Goal: Information Seeking & Learning: Learn about a topic

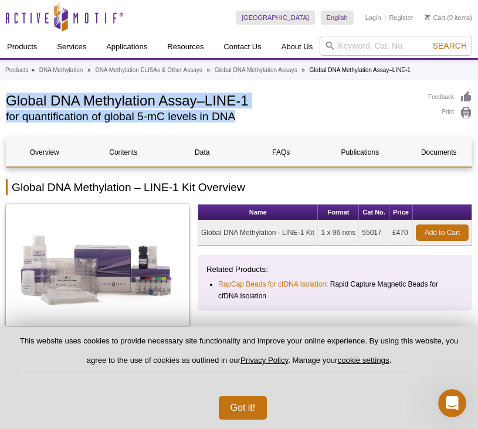
drag, startPoint x: 7, startPoint y: 96, endPoint x: 243, endPoint y: 116, distance: 236.6
click at [243, 116] on div "Global DNA Methylation Assay–LINE-1 for quantification of global 5-mC levels in…" at bounding box center [211, 109] width 411 height 37
copy div "Global DNA Methylation Assay–LINE-1 for quantification of global 5-mC levels in…"
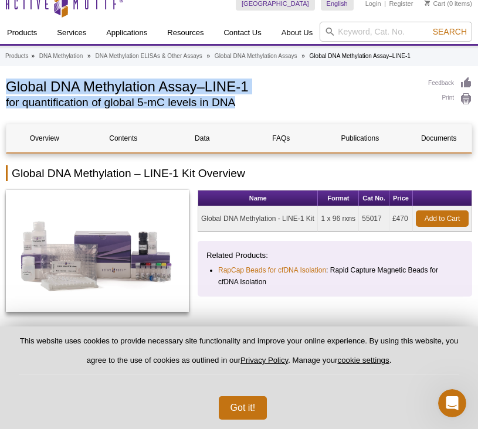
scroll to position [16, 0]
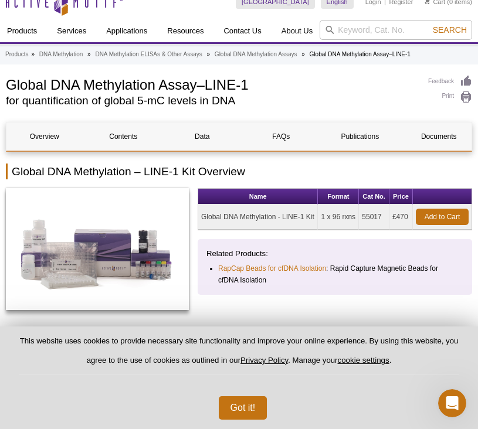
click at [278, 89] on h1 "Global DNA Methylation Assay–LINE-1" at bounding box center [211, 84] width 411 height 18
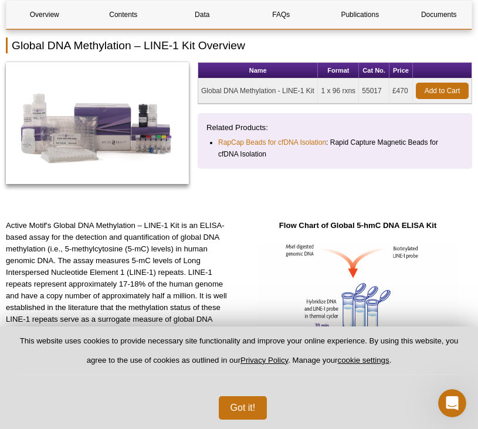
scroll to position [161, 0]
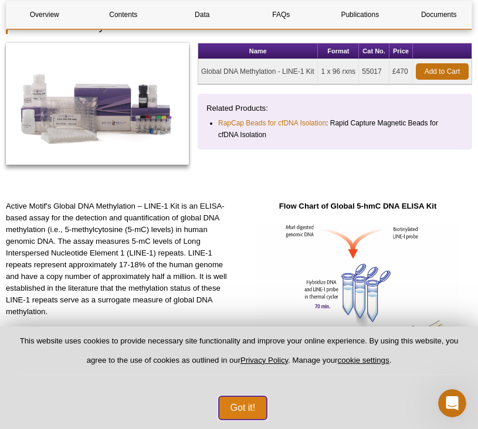
click at [259, 418] on button "Got it!" at bounding box center [243, 407] width 49 height 23
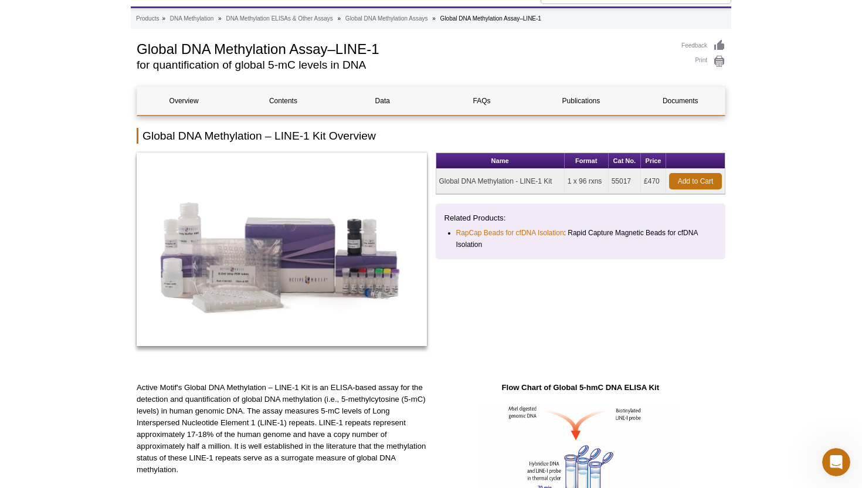
scroll to position [70, 0]
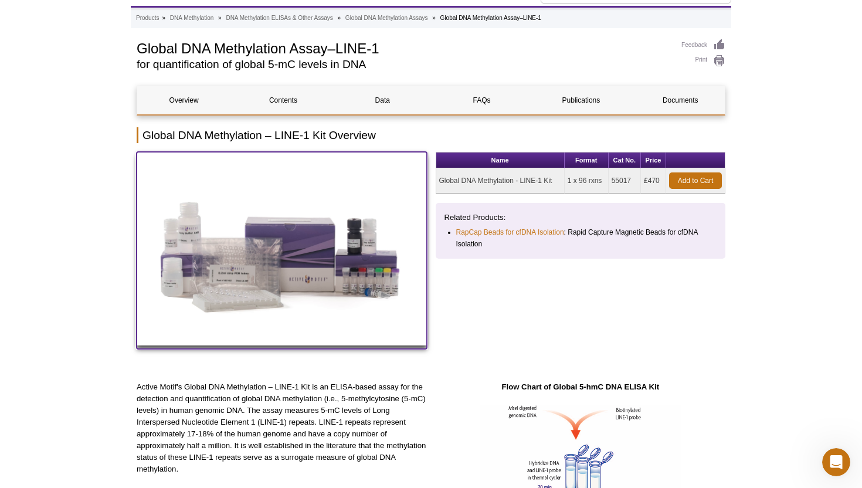
click at [246, 243] on img at bounding box center [282, 249] width 290 height 194
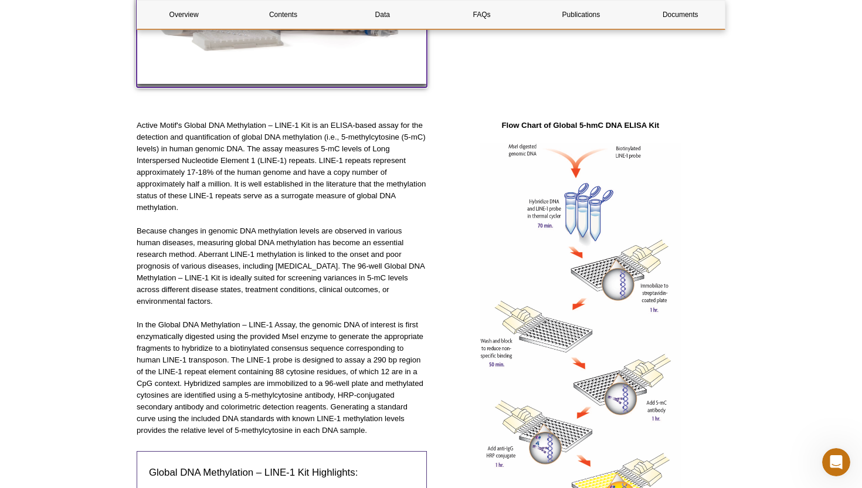
scroll to position [331, 0]
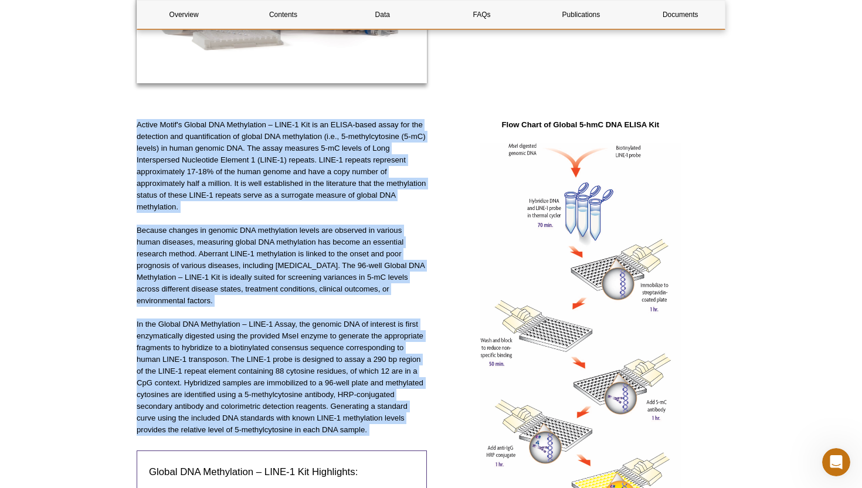
drag, startPoint x: 135, startPoint y: 123, endPoint x: 381, endPoint y: 439, distance: 400.4
copy div "Loremi Dolor's Ametco ADI Elitseddoei – TEMP-4 Inc ut la ETDOL-magna aliqu eni …"
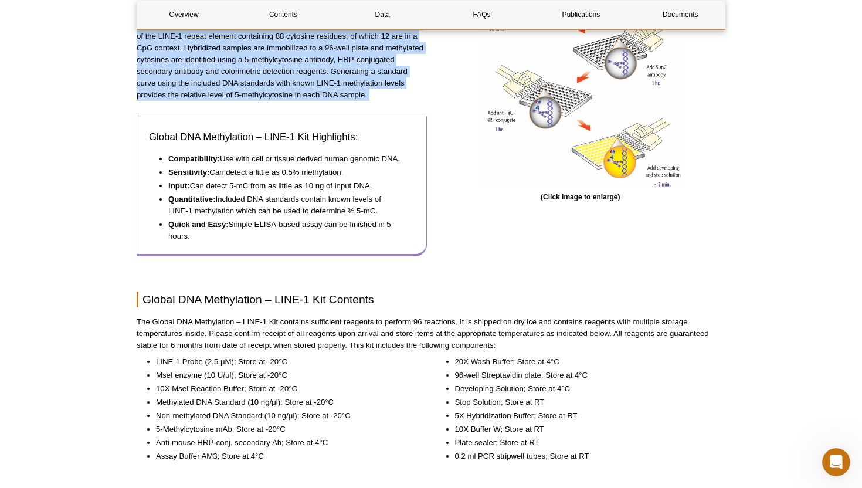
scroll to position [657, 0]
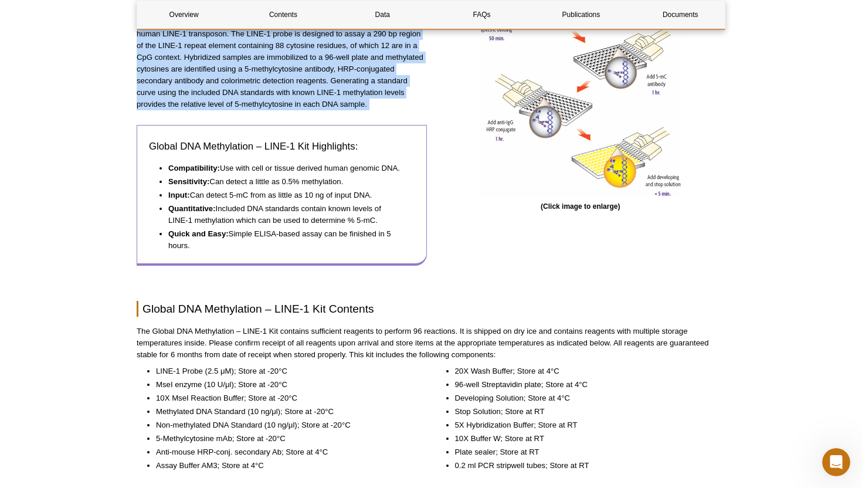
drag, startPoint x: 148, startPoint y: 142, endPoint x: 222, endPoint y: 246, distance: 127.9
click at [222, 246] on div "Global DNA Methylation – LINE-1 Kit Highlights: Compatibility: Use with cell or…" at bounding box center [282, 195] width 290 height 141
copy div "Global DNA Methylation – LINE-1 Kit Highlights: Compatibility: Use with cell or…"
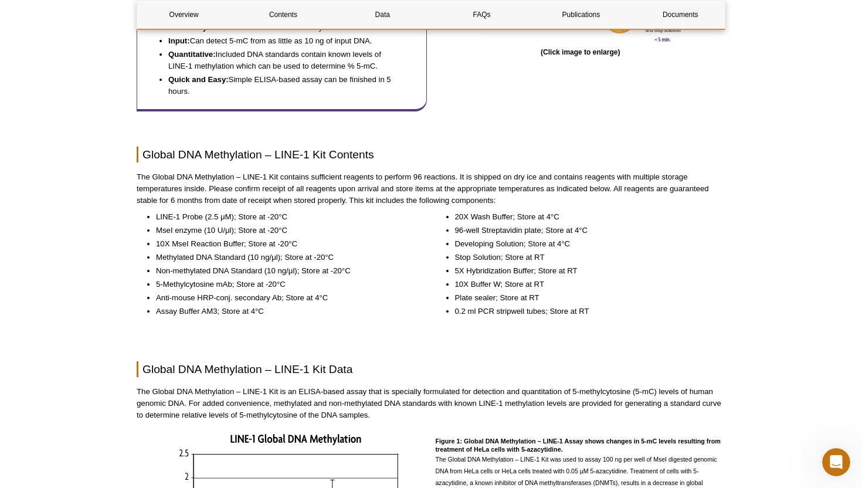
scroll to position [813, 0]
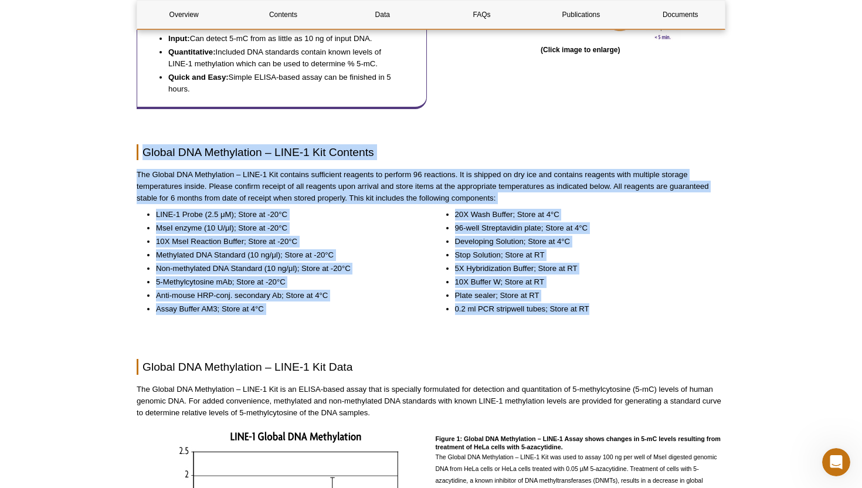
drag, startPoint x: 137, startPoint y: 144, endPoint x: 596, endPoint y: 330, distance: 494.9
copy div "Loremi DOL Sitametcons – ADIP-0 Eli Seddoeiu Tem Incidi UTL Etdoloremag – ALIQ-…"
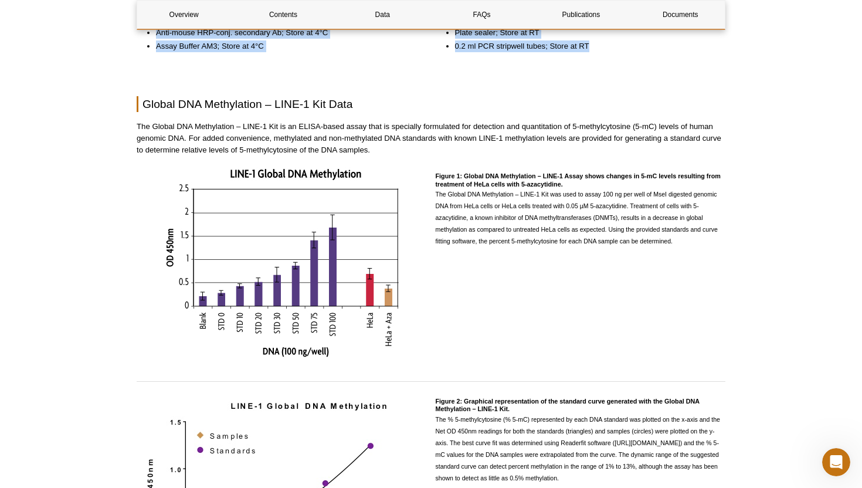
scroll to position [1075, 0]
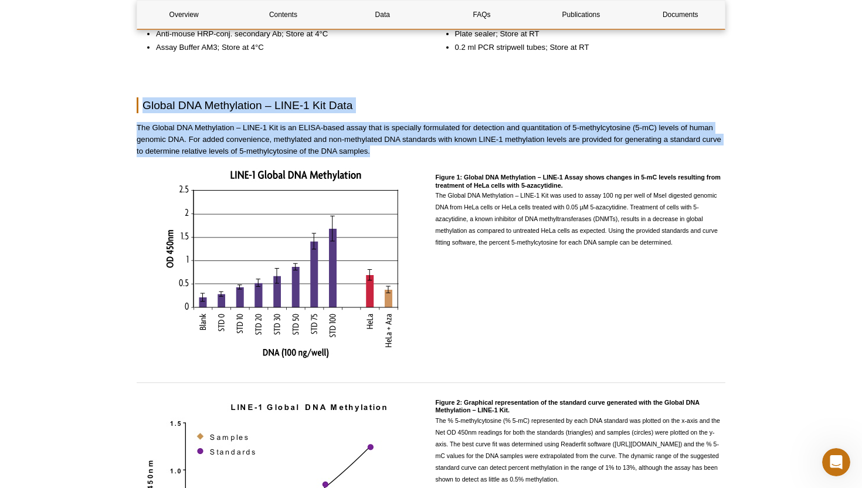
drag, startPoint x: 144, startPoint y: 103, endPoint x: 375, endPoint y: 148, distance: 235.5
copy div "Global DNA Methylation – LINE-1 Kit Data The Global DNA Methylation – LINE-1 Ki…"
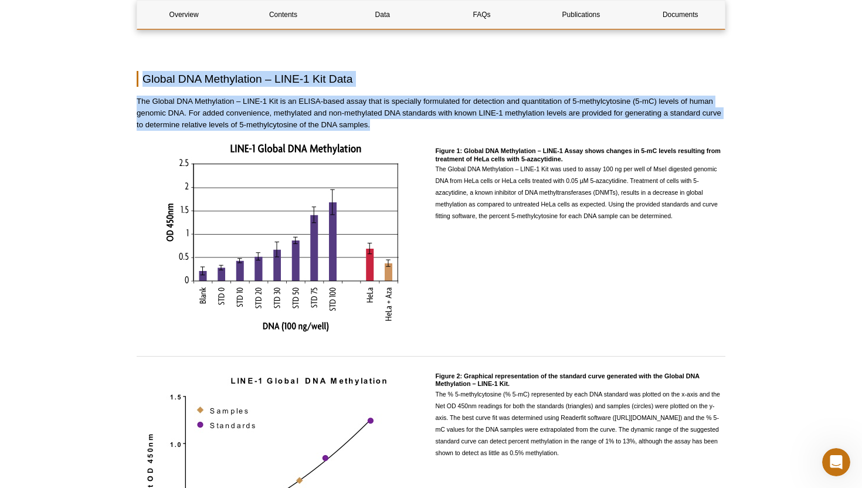
scroll to position [1101, 0]
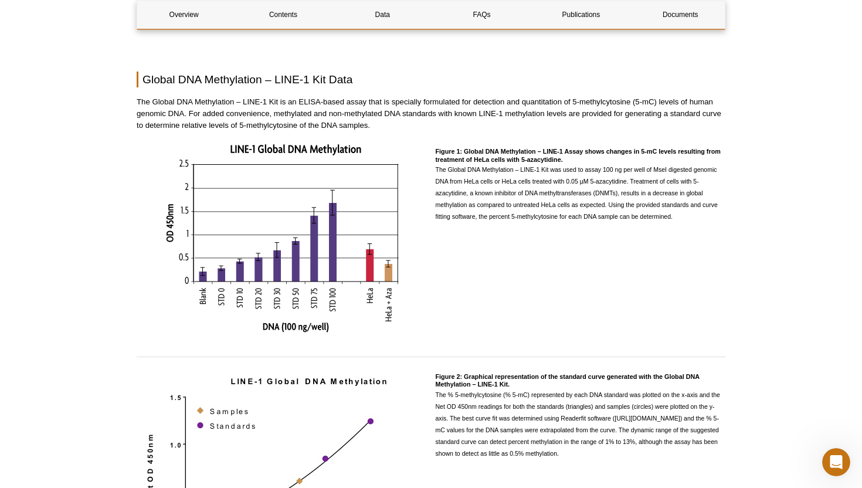
click at [434, 150] on div "Figure 1: Global DNA Methylation – LINE-1 Assay shows changes in 5-mC levels re…" at bounding box center [431, 244] width 589 height 202
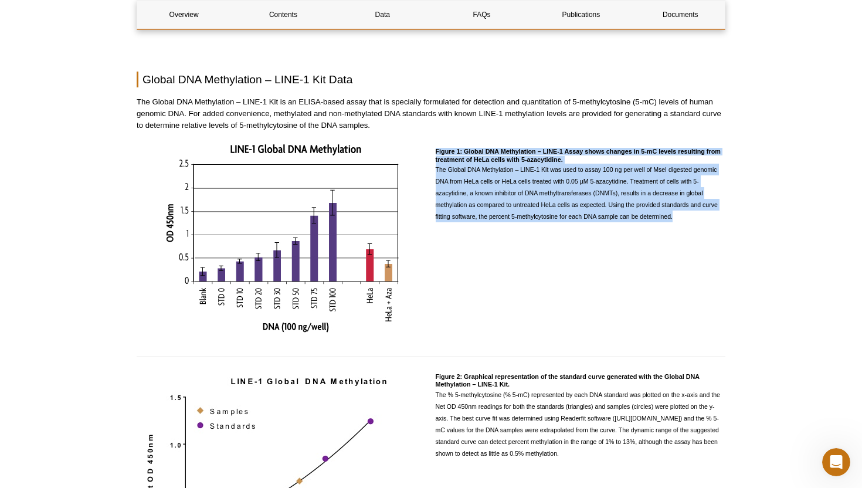
drag, startPoint x: 433, startPoint y: 150, endPoint x: 694, endPoint y: 213, distance: 268.5
click at [477, 213] on div "Figure 1: Global DNA Methylation – LINE-1 Assay shows changes in 5-mC levels re…" at bounding box center [431, 244] width 589 height 202
copy div "Figure 1: Global DNA Methylation – LINE-1 Assay shows changes in 5-mC levels re…"
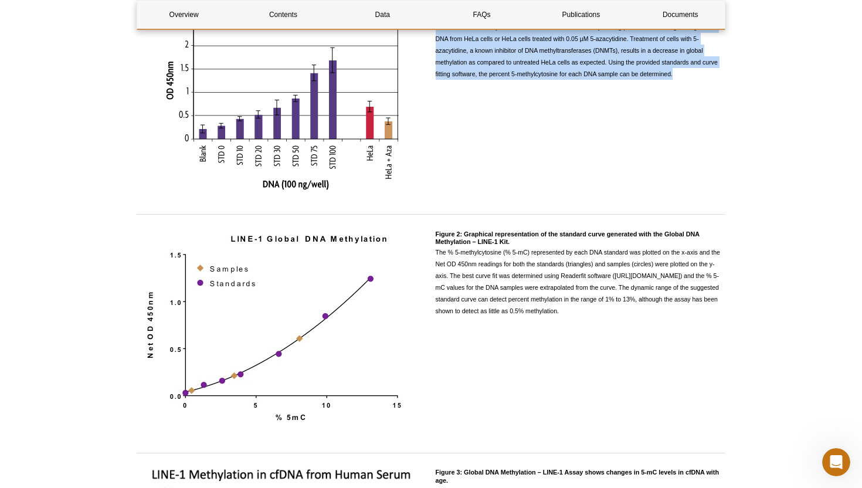
scroll to position [1282, 0]
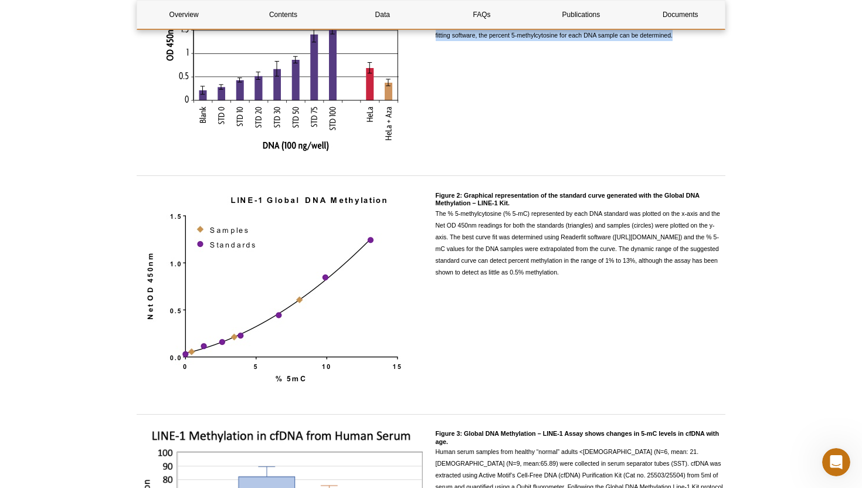
drag, startPoint x: 433, startPoint y: 192, endPoint x: 572, endPoint y: 276, distance: 162.0
click at [477, 276] on div "Figure 2: Graphical representation of the standard curve generated with the Glo…" at bounding box center [431, 294] width 589 height 216
copy div "Figure 2: Graphical representation of the standard curve generated with the Glo…"
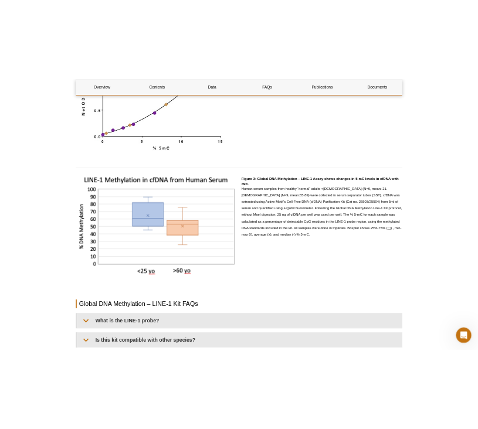
scroll to position [1537, 0]
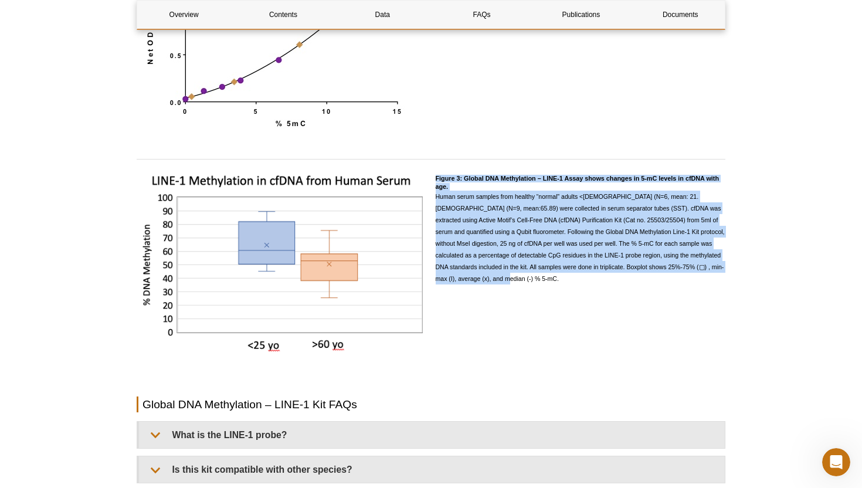
drag, startPoint x: 433, startPoint y: 177, endPoint x: 507, endPoint y: 294, distance: 138.3
click at [477, 294] on div "Figure 3: Global DNA Methylation – LINE-1 Assay shows changes in 5-mC levels in…" at bounding box center [431, 270] width 589 height 203
copy div "Figure 3: Global DNA Methylation – LINE-1 Assay shows changes in 5-mC levels in…"
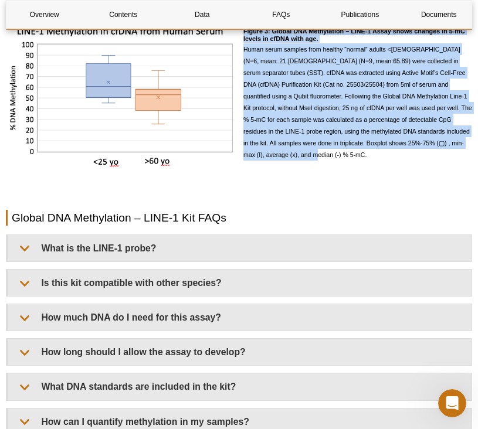
scroll to position [1753, 0]
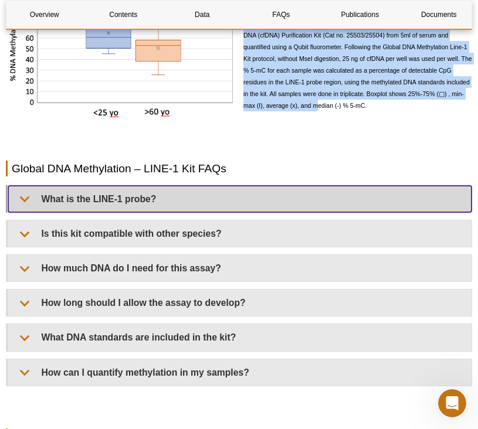
click at [182, 201] on summary "What is the LINE-1 probe?" at bounding box center [239, 199] width 463 height 26
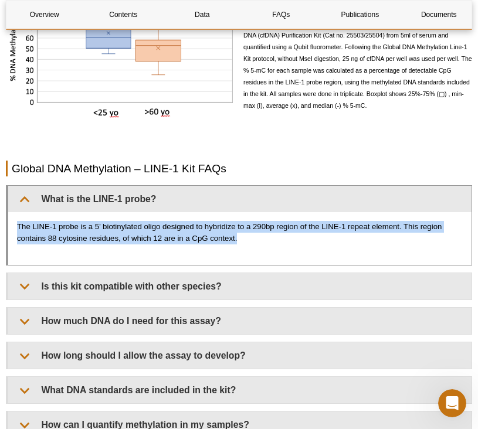
drag, startPoint x: 245, startPoint y: 240, endPoint x: 15, endPoint y: 218, distance: 231.6
click at [15, 218] on div "The LINE-1 probe is a 5’ biotinylated oligo designed to hybridize to a 290bp re…" at bounding box center [239, 238] width 463 height 53
copy p "The LINE-1 probe is a 5’ biotinylated oligo designed to hybridize to a 290bp re…"
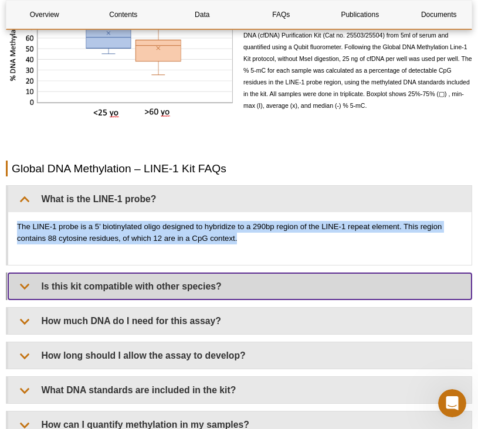
click at [100, 281] on summary "Is this kit compatible with other species?" at bounding box center [239, 286] width 463 height 26
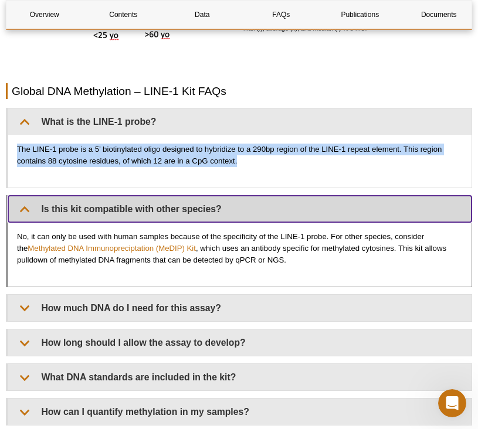
scroll to position [1858, 0]
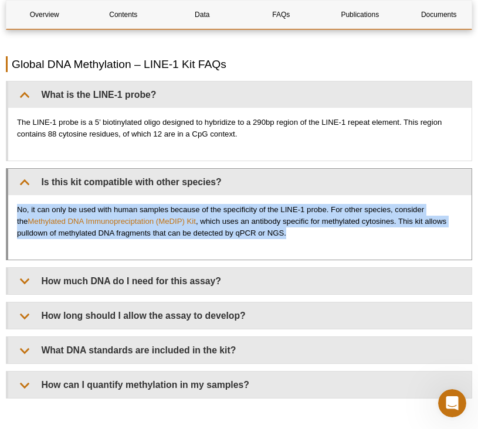
drag, startPoint x: 294, startPoint y: 232, endPoint x: 13, endPoint y: 207, distance: 281.4
click at [13, 207] on div "No, it can only be used with human samples because of the specificity of the LI…" at bounding box center [239, 227] width 463 height 65
copy p "No, it can only be used with human samples because of the specificity of the LI…"
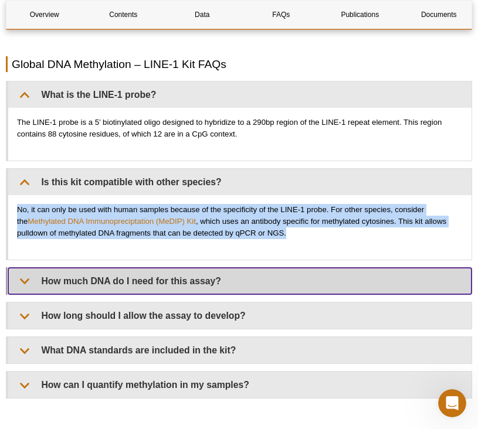
click at [139, 286] on summary "How much DNA do I need for this assay?" at bounding box center [239, 281] width 463 height 26
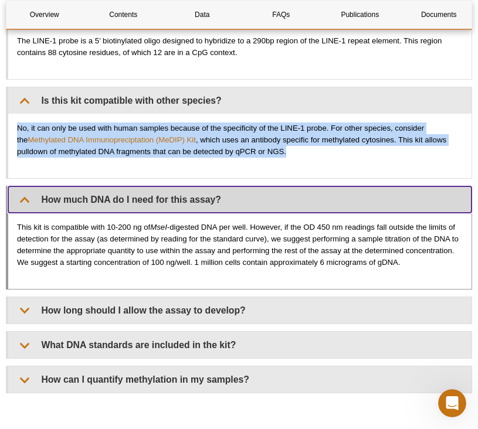
scroll to position [1952, 0]
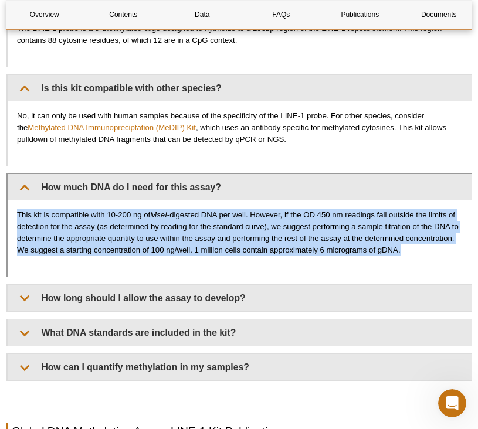
drag, startPoint x: 18, startPoint y: 214, endPoint x: 411, endPoint y: 252, distance: 394.1
click at [411, 252] on p "This kit is compatible with 10-200 ng of MseI -digested DNA per well. However, …" at bounding box center [240, 232] width 446 height 47
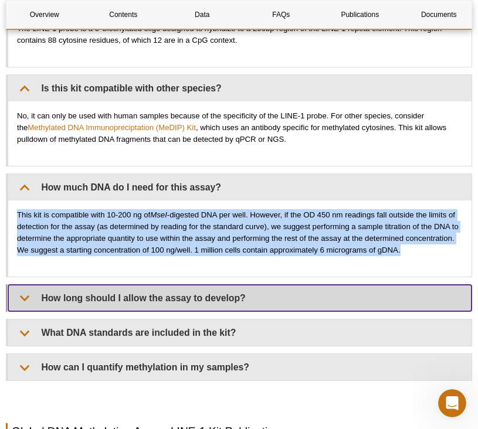
click at [128, 296] on summary "How long should I allow the assay to develop?" at bounding box center [239, 298] width 463 height 26
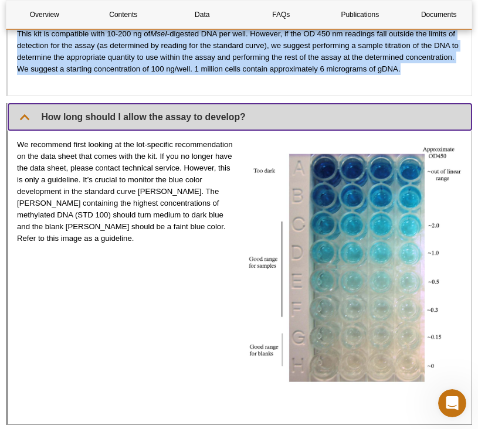
scroll to position [2146, 0]
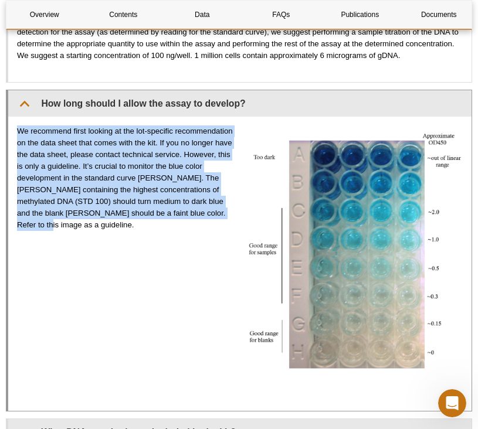
drag, startPoint x: 16, startPoint y: 128, endPoint x: 233, endPoint y: 211, distance: 232.2
click at [233, 211] on div "We recommend first looking at the lot-specific recommendation on the data sheet…" at bounding box center [239, 264] width 463 height 295
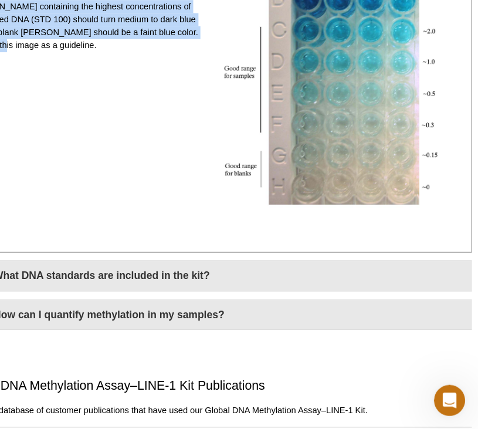
scroll to position [2322, 0]
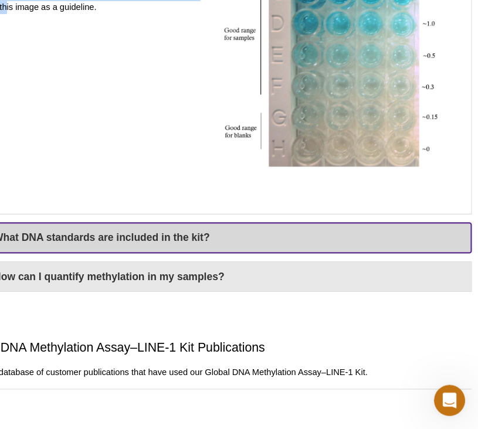
click at [212, 249] on summary "What DNA standards are included in the kit?" at bounding box center [239, 256] width 463 height 26
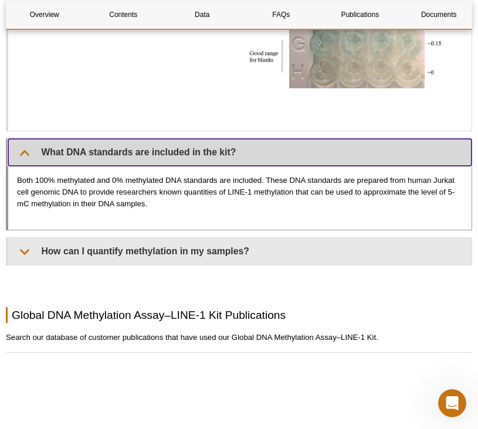
scroll to position [2451, 0]
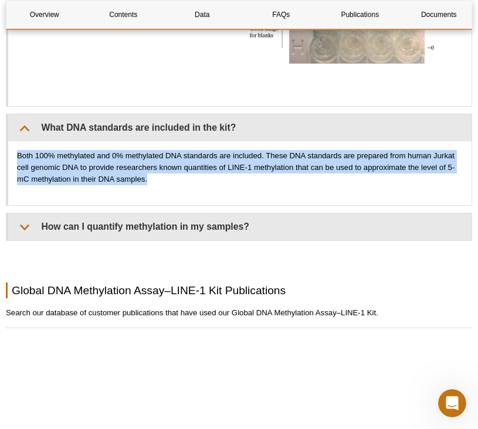
drag, startPoint x: 162, startPoint y: 176, endPoint x: -1, endPoint y: 151, distance: 164.9
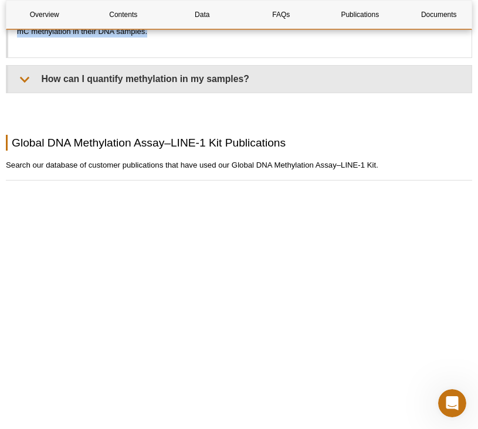
scroll to position [2604, 0]
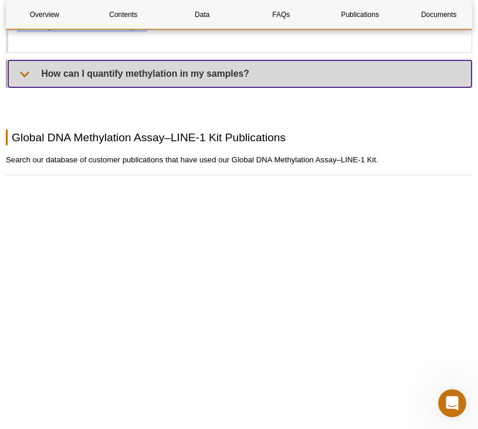
click at [69, 67] on summary "How can I quantify methylation in my samples?" at bounding box center [239, 73] width 463 height 26
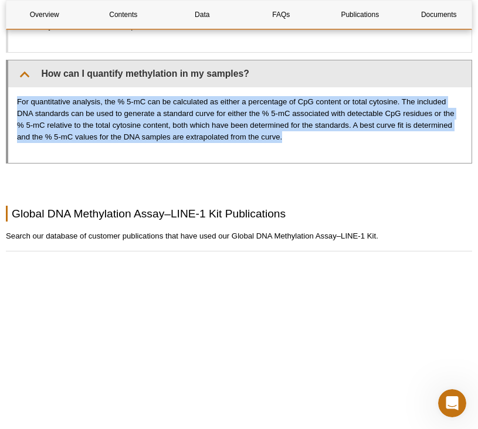
drag, startPoint x: 294, startPoint y: 133, endPoint x: 8, endPoint y: 100, distance: 288.6
click at [8, 100] on details "How can I quantify methylation in my samples? For quantitative analysis, the % …" at bounding box center [239, 112] width 466 height 104
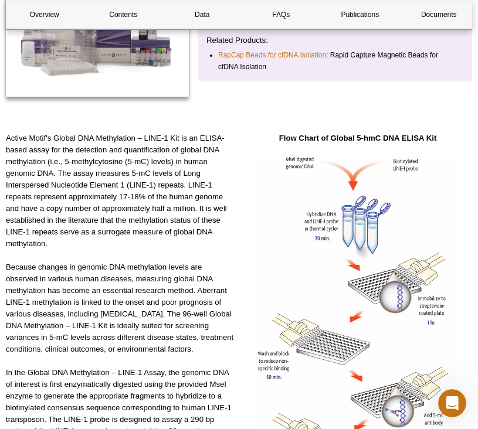
scroll to position [0, 0]
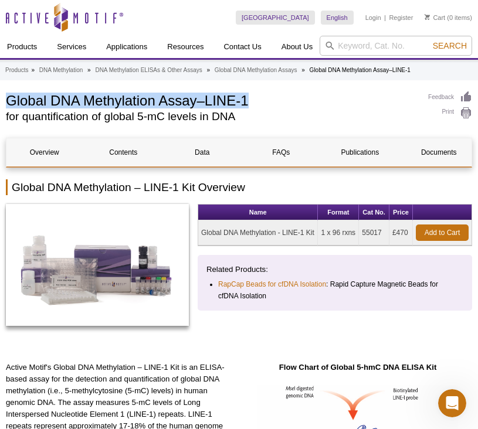
drag, startPoint x: 256, startPoint y: 100, endPoint x: 8, endPoint y: 96, distance: 248.1
click at [8, 96] on h1 "Global DNA Methylation Assay–LINE-1" at bounding box center [211, 100] width 411 height 18
